Goal: Task Accomplishment & Management: Manage account settings

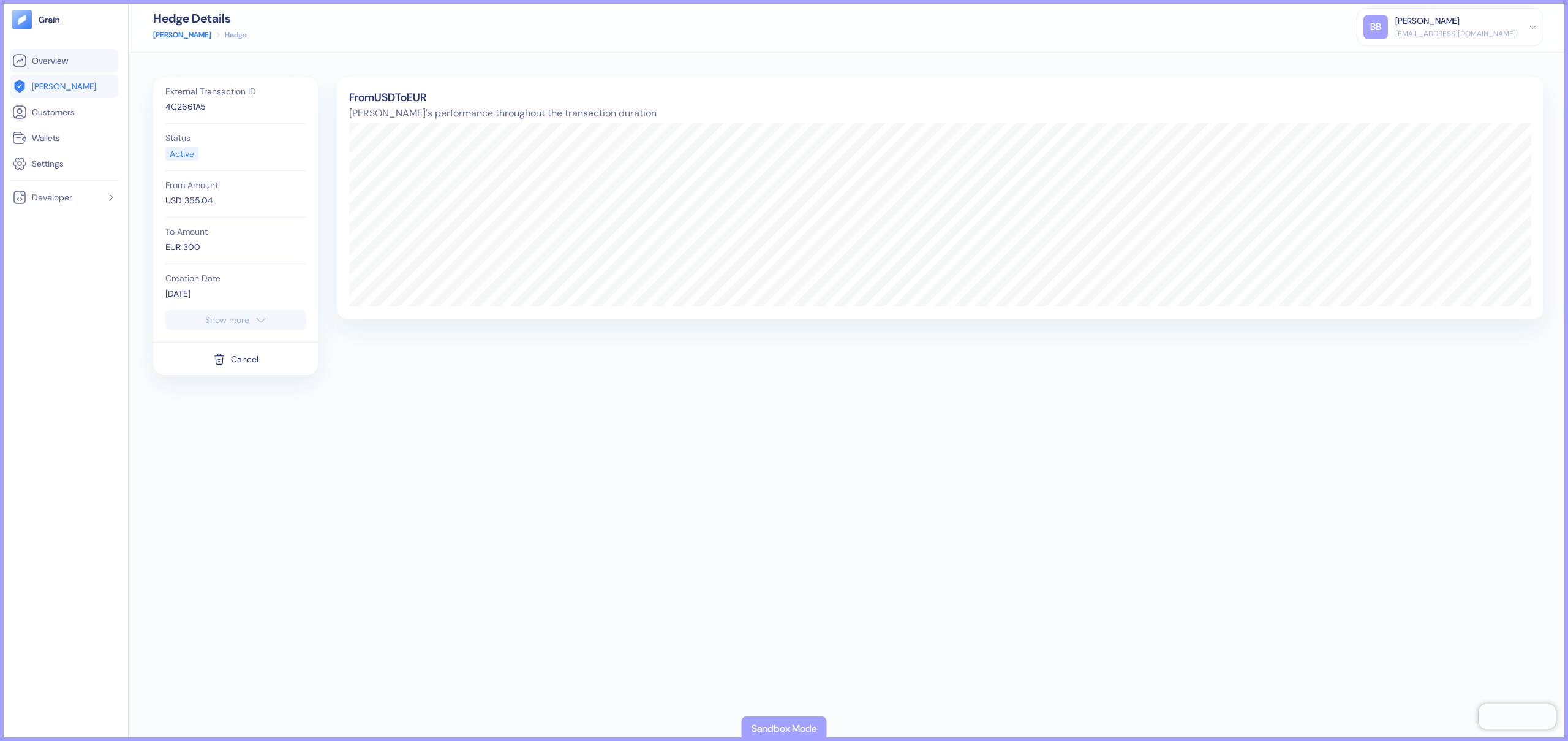
click at [45, 57] on span "Overview" at bounding box center [50, 61] width 36 height 13
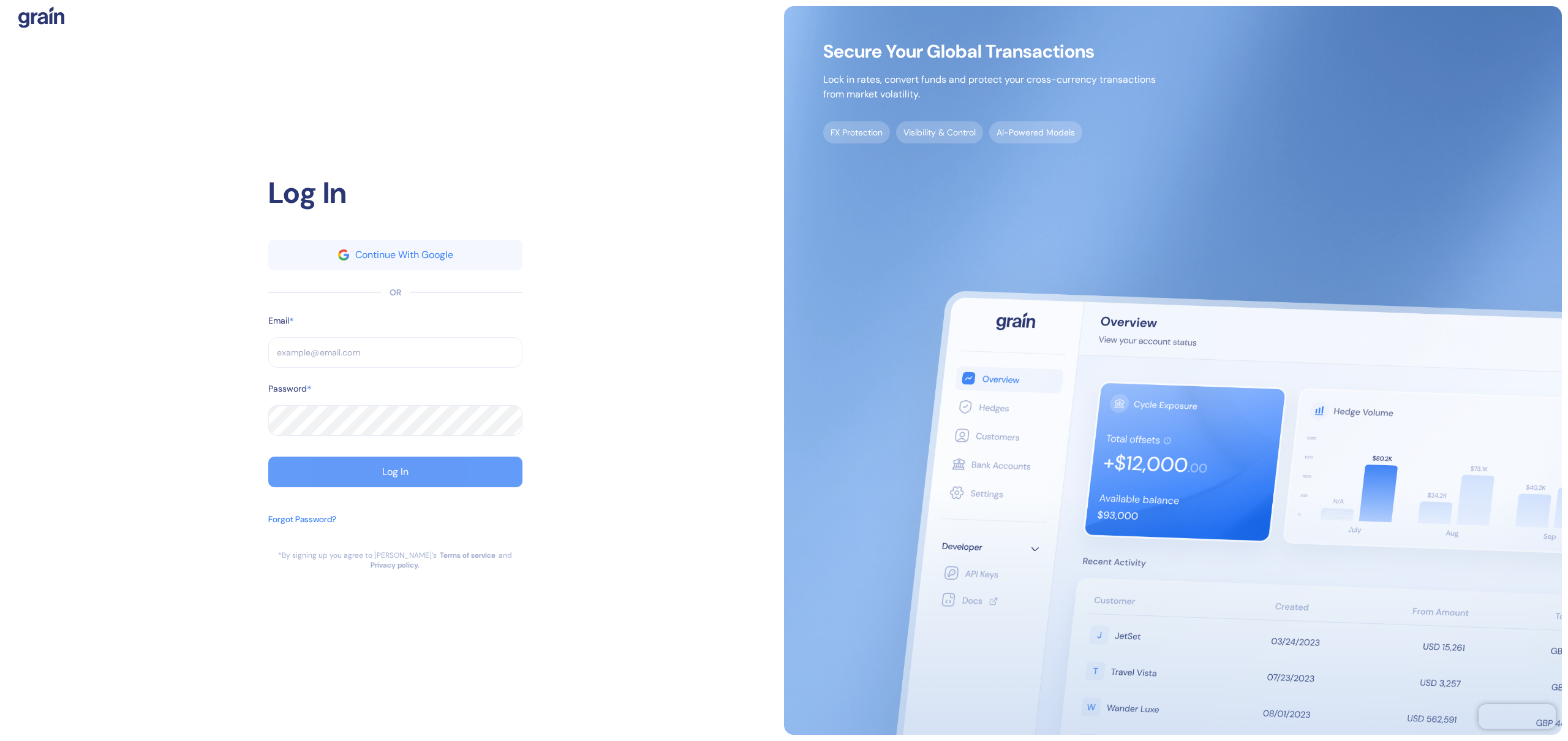
type input "[EMAIL_ADDRESS][DOMAIN_NAME]"
click at [323, 471] on button "Log In" at bounding box center [395, 472] width 254 height 31
